Goal: Task Accomplishment & Management: Manage account settings

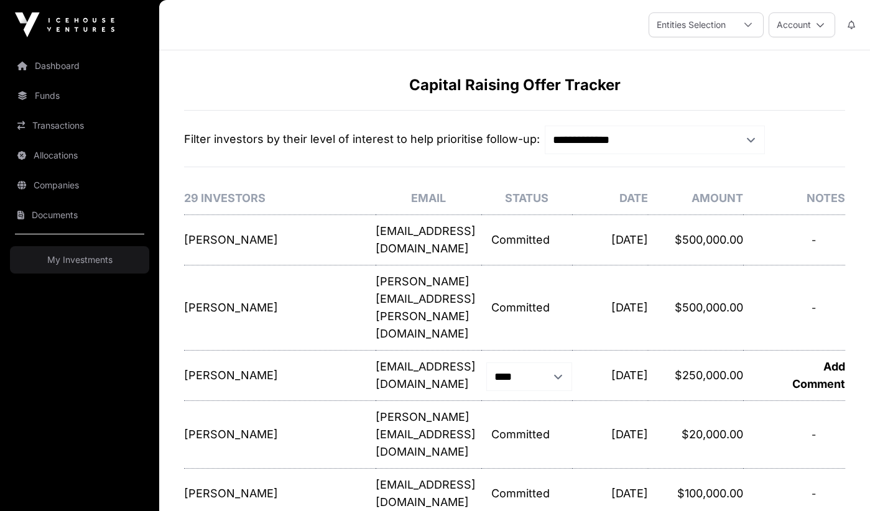
select select "*"
click at [76, 63] on link "Dashboard" at bounding box center [79, 65] width 139 height 27
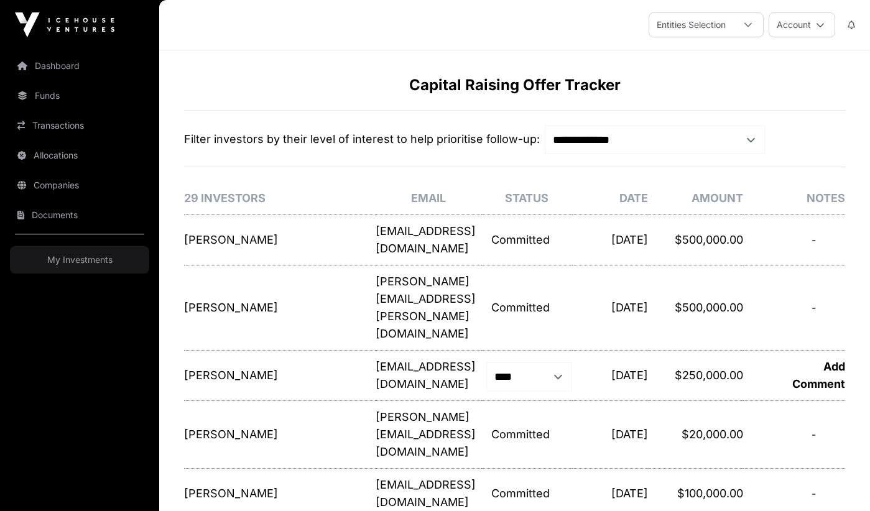
select select "*"
click at [63, 67] on link "Dashboard" at bounding box center [79, 65] width 139 height 27
